Goal: Book appointment/travel/reservation

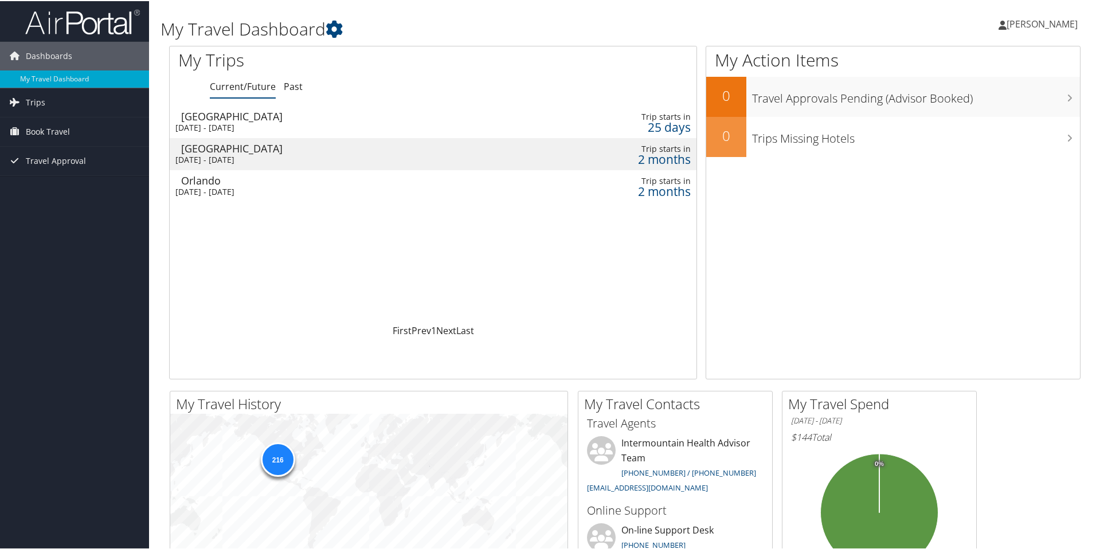
click at [399, 160] on div "Sat 6 Dec 2025 - Mon 8 Dec 2025" at bounding box center [336, 159] width 323 height 10
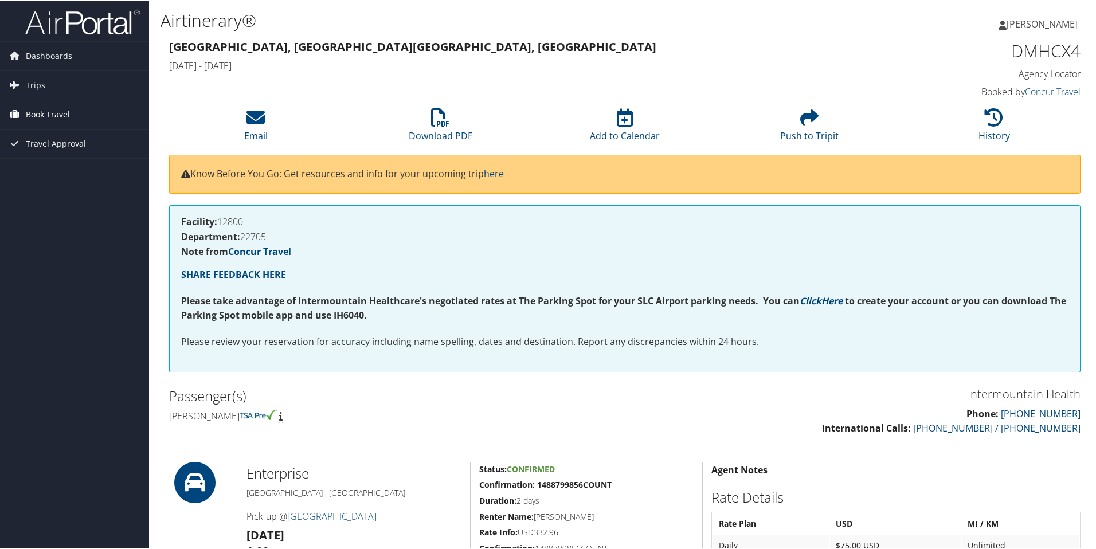
click at [50, 113] on span "Book Travel" at bounding box center [48, 113] width 44 height 29
click at [62, 172] on link "Book/Manage Online Trips" at bounding box center [74, 170] width 149 height 17
